Goal: Navigation & Orientation: Find specific page/section

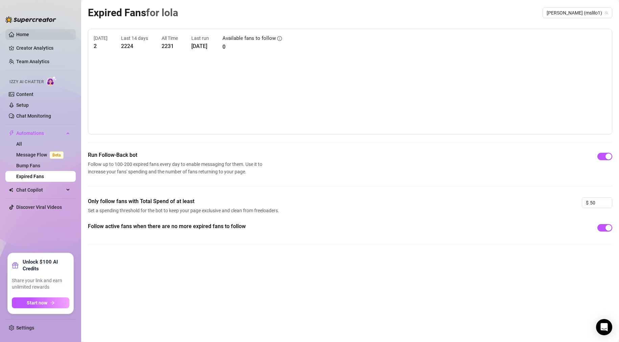
click at [20, 35] on link "Home" at bounding box center [22, 34] width 13 height 5
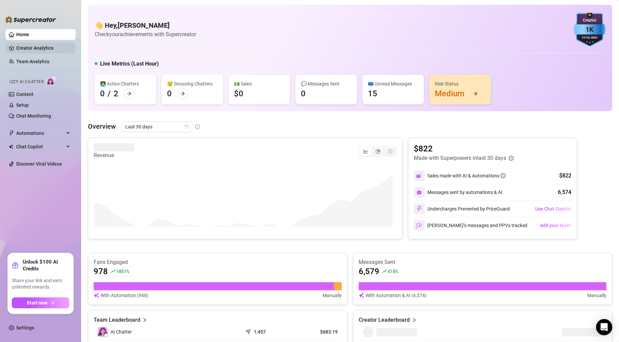
click at [33, 49] on link "Creator Analytics" at bounding box center [43, 48] width 54 height 11
